Goal: Information Seeking & Learning: Learn about a topic

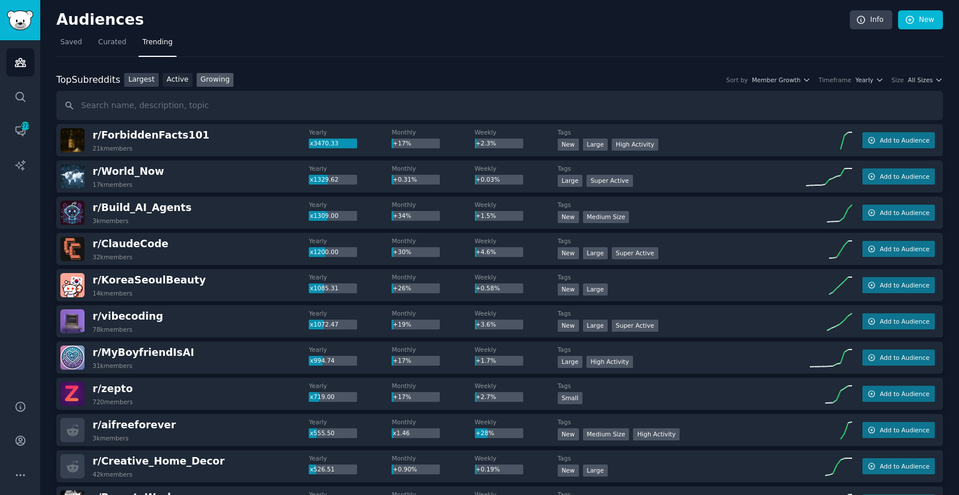
click at [144, 82] on link "Largest" at bounding box center [141, 80] width 34 height 14
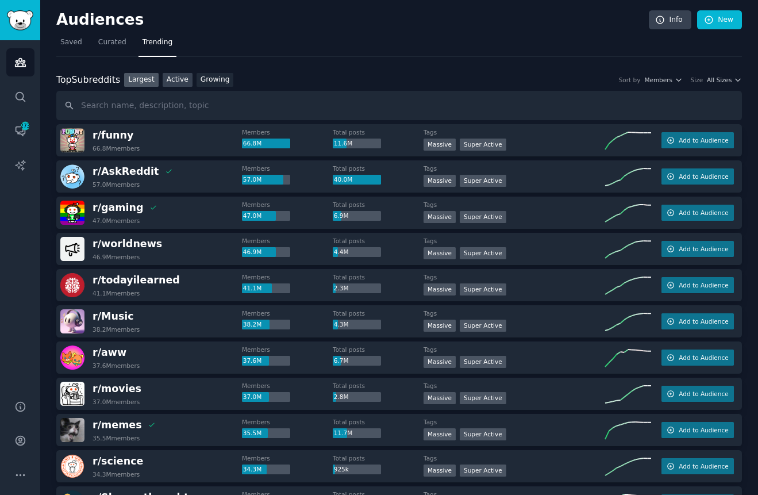
click at [176, 83] on link "Active" at bounding box center [178, 80] width 30 height 14
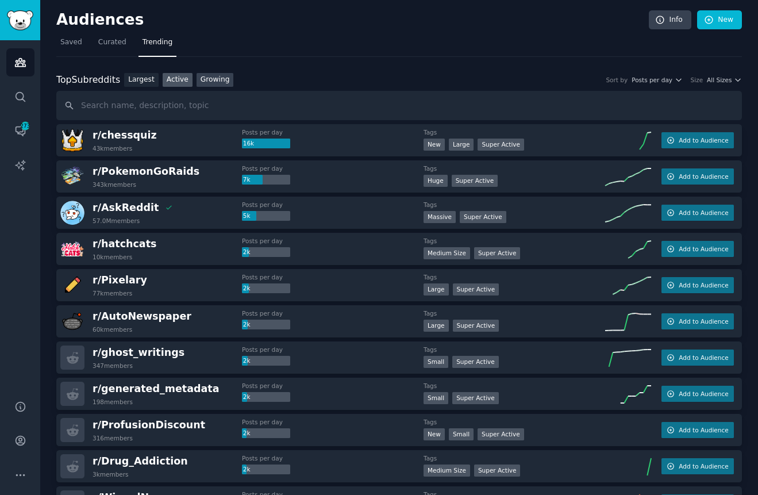
click at [218, 81] on link "Growing" at bounding box center [215, 80] width 37 height 14
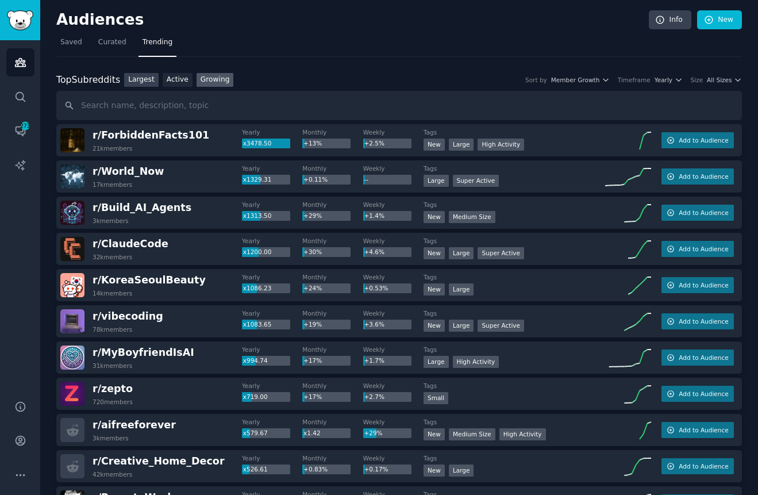
click at [152, 74] on link "Largest" at bounding box center [141, 80] width 34 height 14
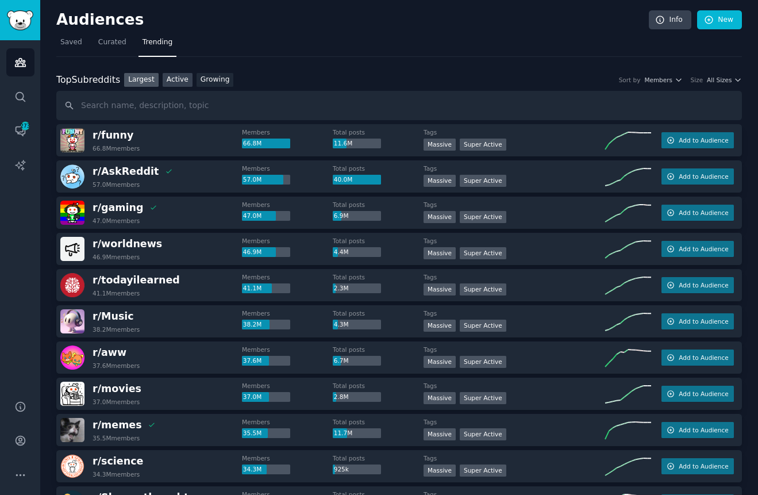
click at [178, 78] on link "Active" at bounding box center [178, 80] width 30 height 14
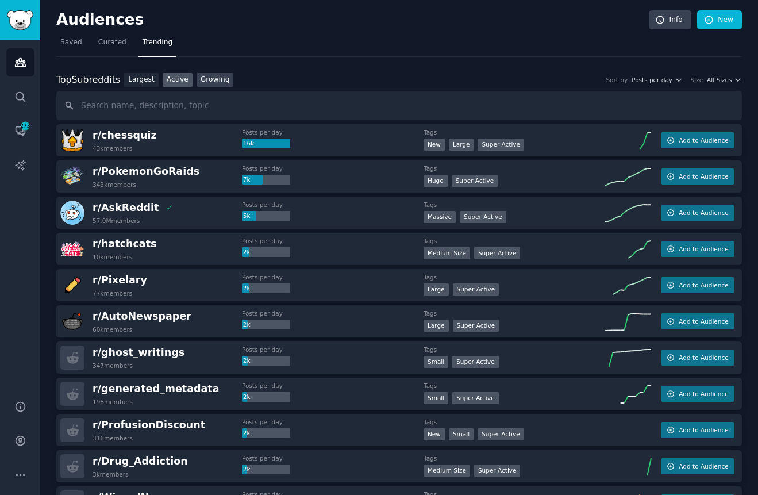
click at [204, 81] on link "Growing" at bounding box center [215, 80] width 37 height 14
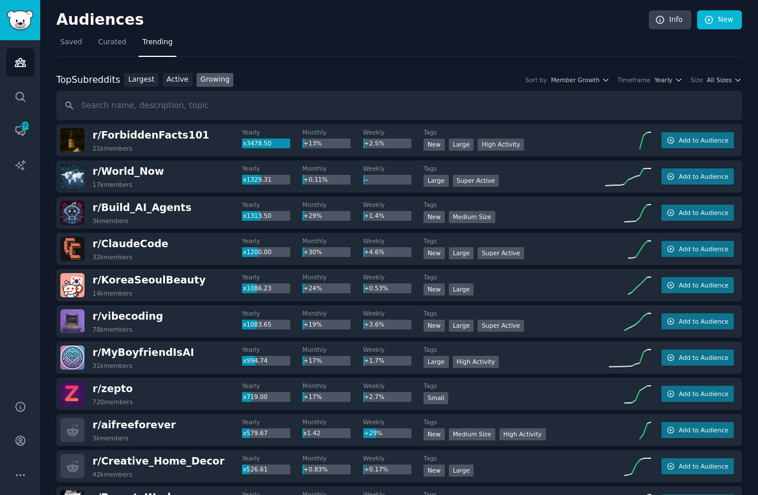
click at [670, 82] on button "Yearly" at bounding box center [669, 80] width 28 height 8
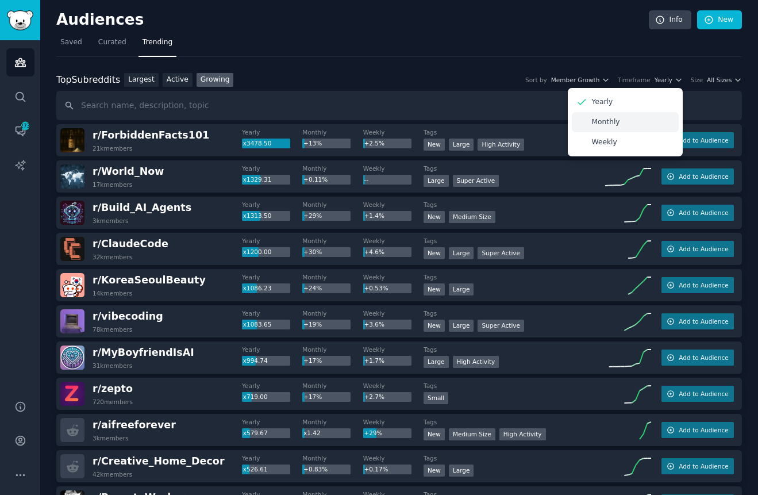
click at [642, 120] on div "Monthly" at bounding box center [625, 122] width 107 height 20
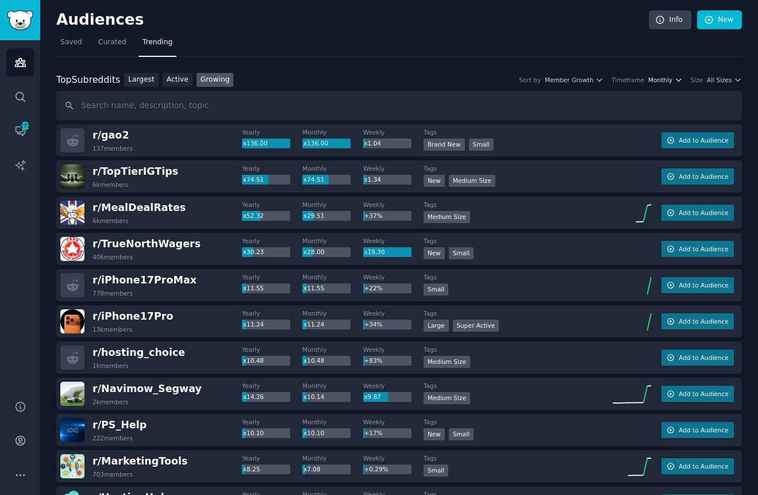
click at [651, 80] on span "Monthly" at bounding box center [660, 80] width 24 height 8
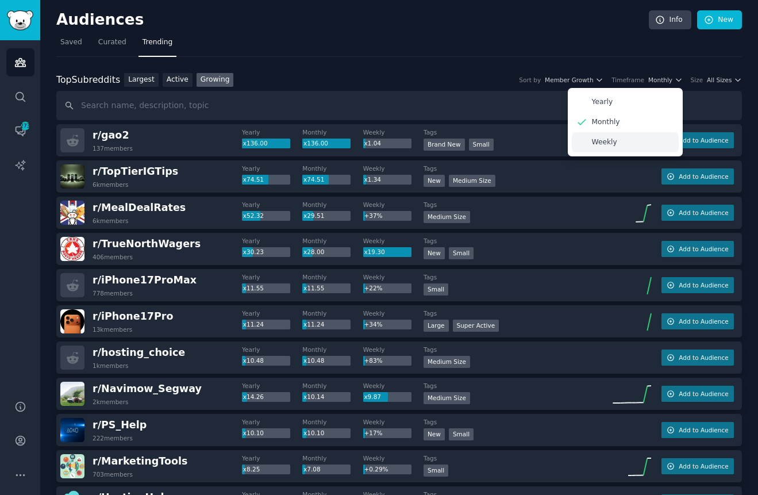
click at [614, 141] on p "Weekly" at bounding box center [604, 142] width 25 height 10
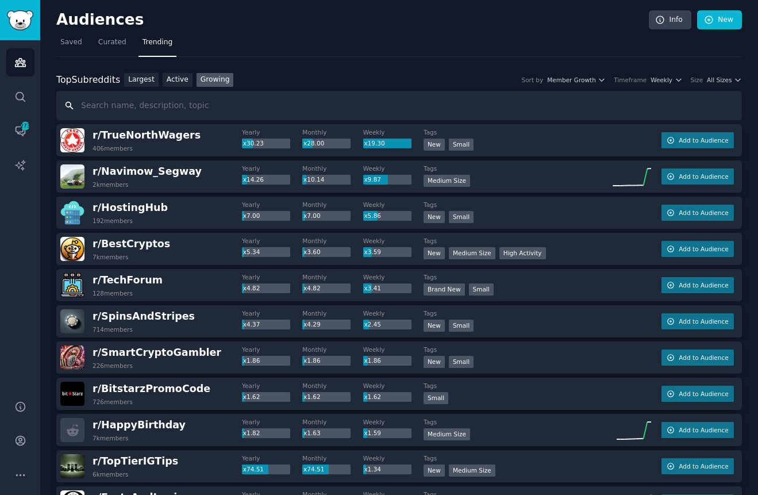
click at [597, 109] on input "text" at bounding box center [399, 105] width 686 height 29
type input "instagram"
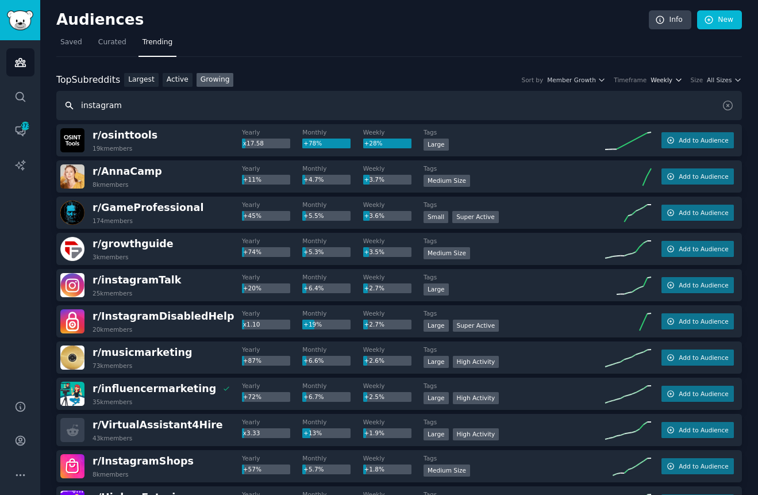
click at [663, 79] on span "Weekly" at bounding box center [662, 80] width 22 height 8
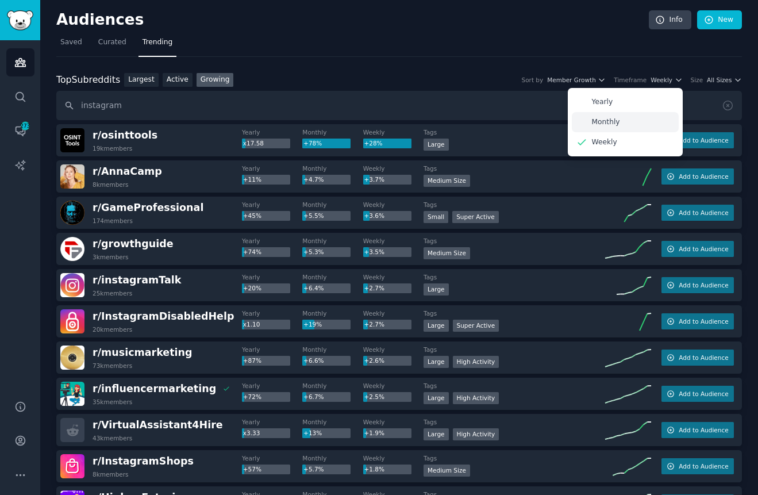
click at [625, 119] on div "Monthly" at bounding box center [625, 122] width 107 height 20
